Goal: Transaction & Acquisition: Purchase product/service

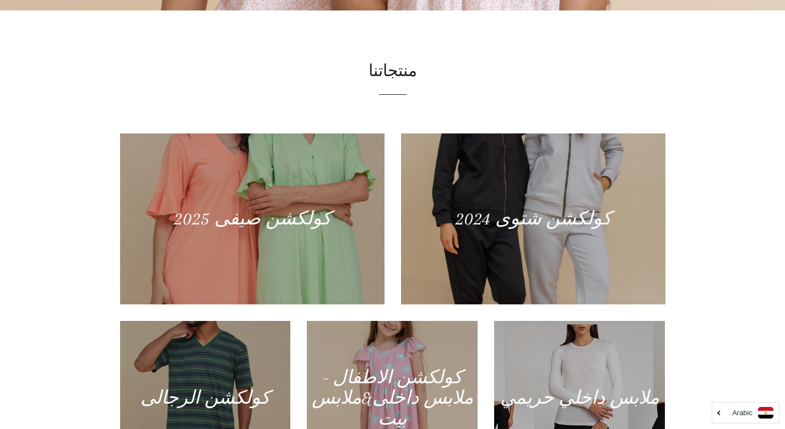
scroll to position [559, 0]
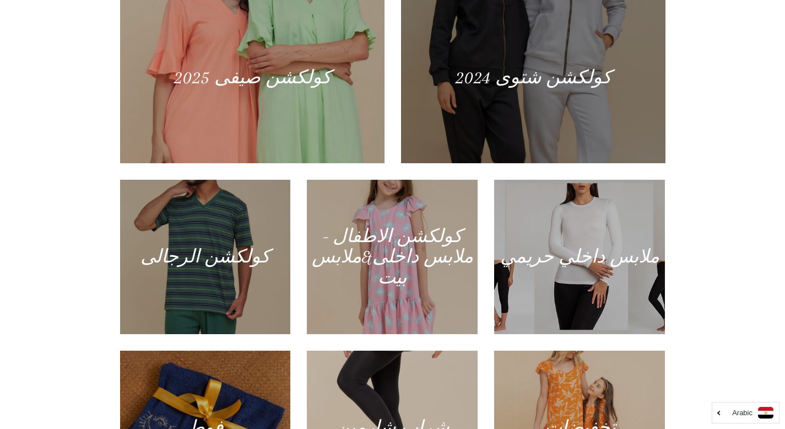
click at [514, 75] on div at bounding box center [533, 78] width 272 height 176
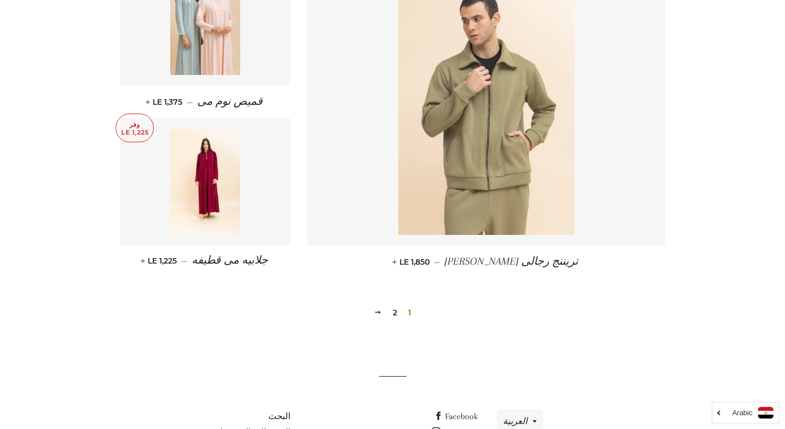
scroll to position [1455, 0]
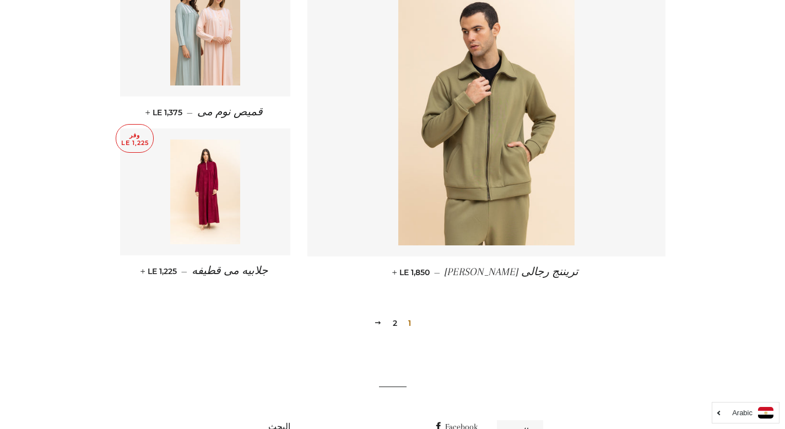
click at [394, 320] on link "2" at bounding box center [394, 323] width 13 height 17
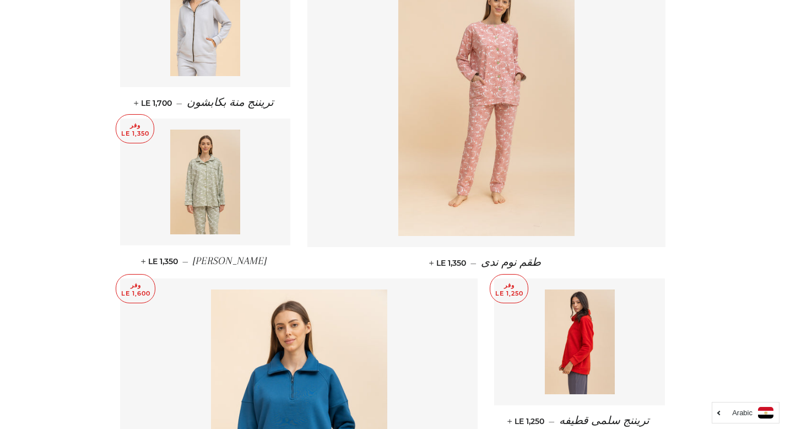
scroll to position [832, 0]
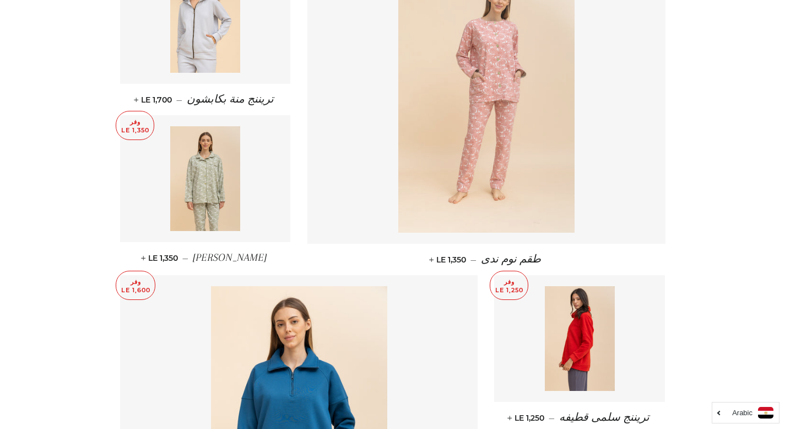
click at [480, 111] on img at bounding box center [486, 100] width 176 height 264
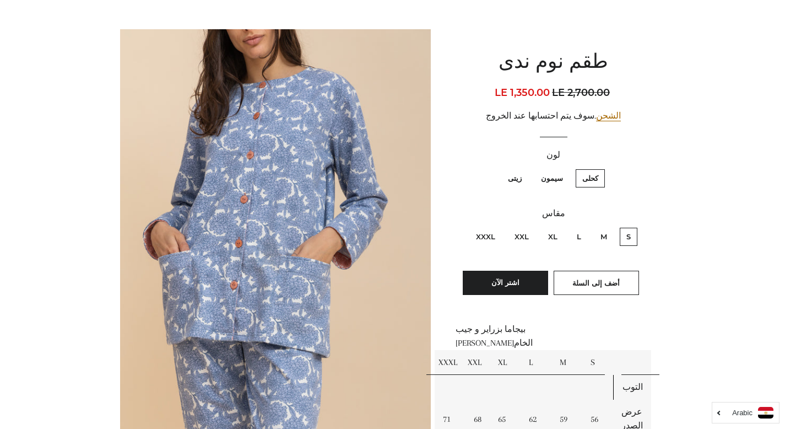
scroll to position [161, 0]
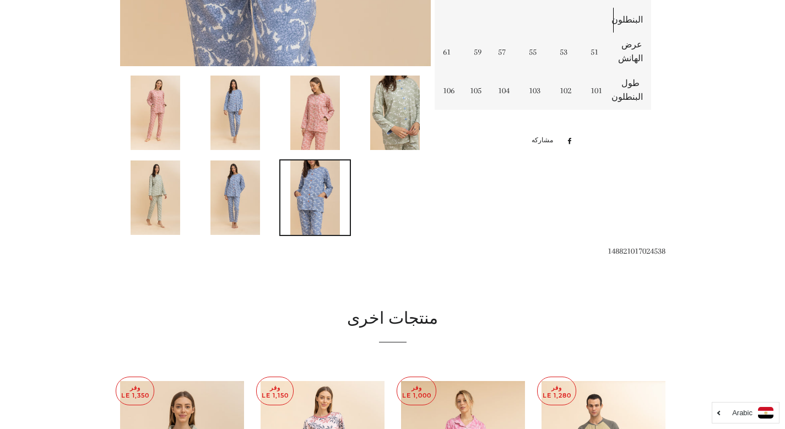
click at [327, 123] on img at bounding box center [315, 112] width 50 height 74
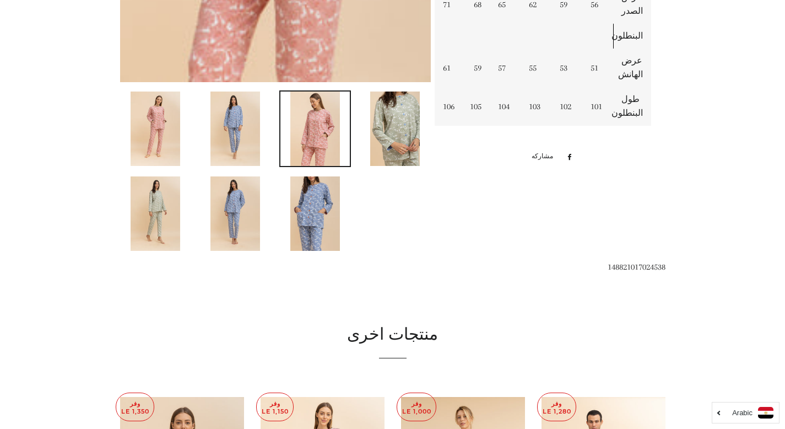
scroll to position [205, 0]
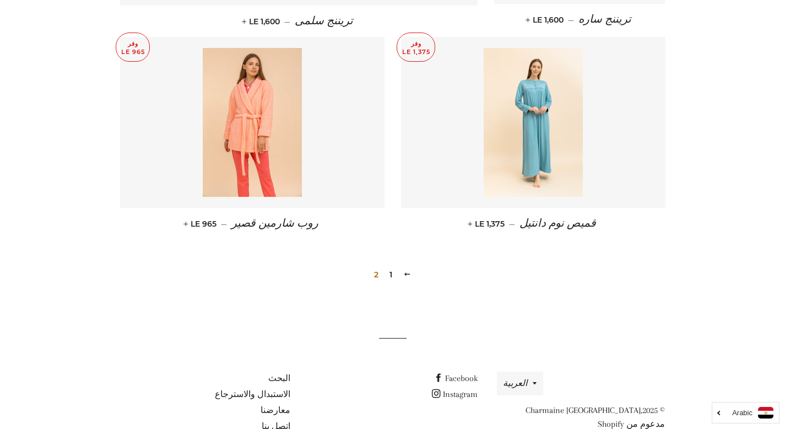
scroll to position [1417, 0]
